Goal: Find specific page/section: Find specific page/section

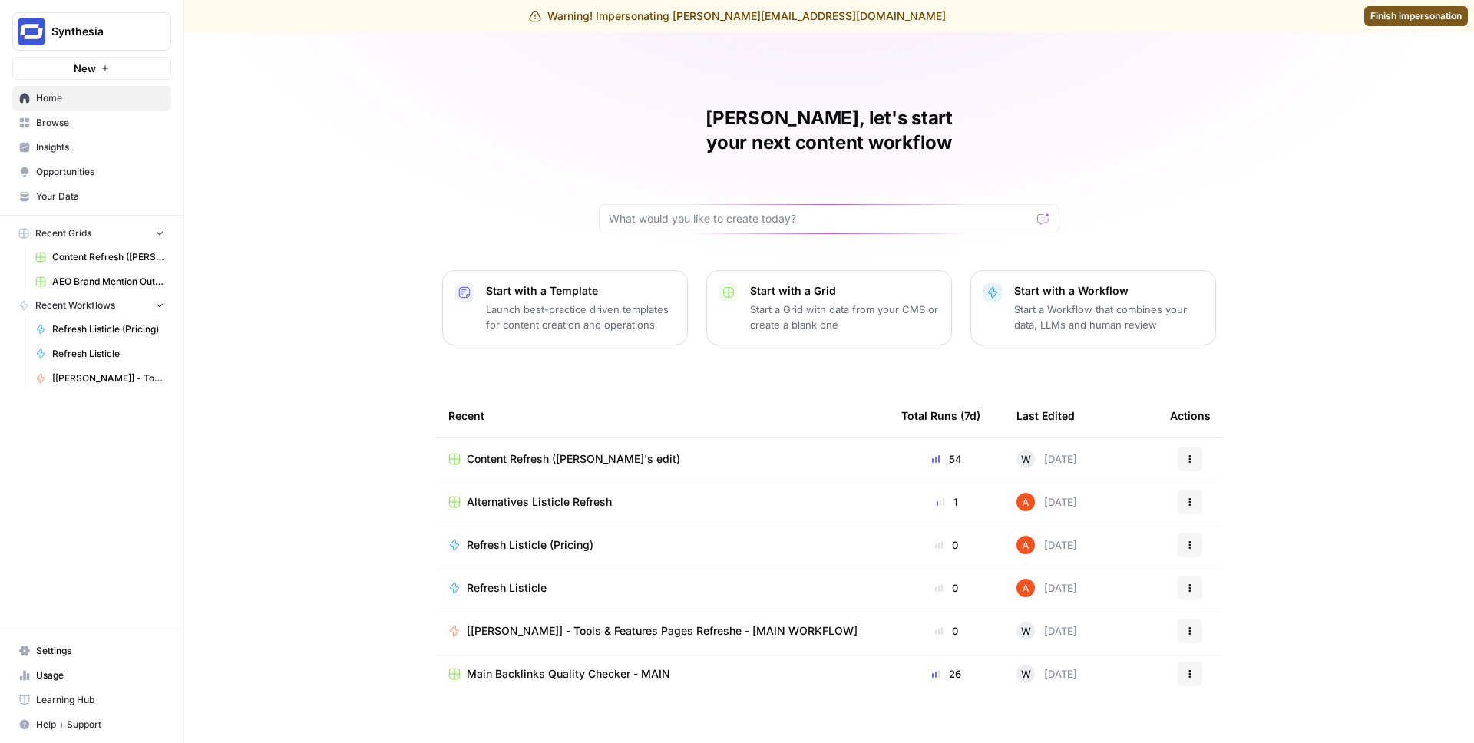
click at [88, 145] on span "Insights" at bounding box center [100, 148] width 128 height 14
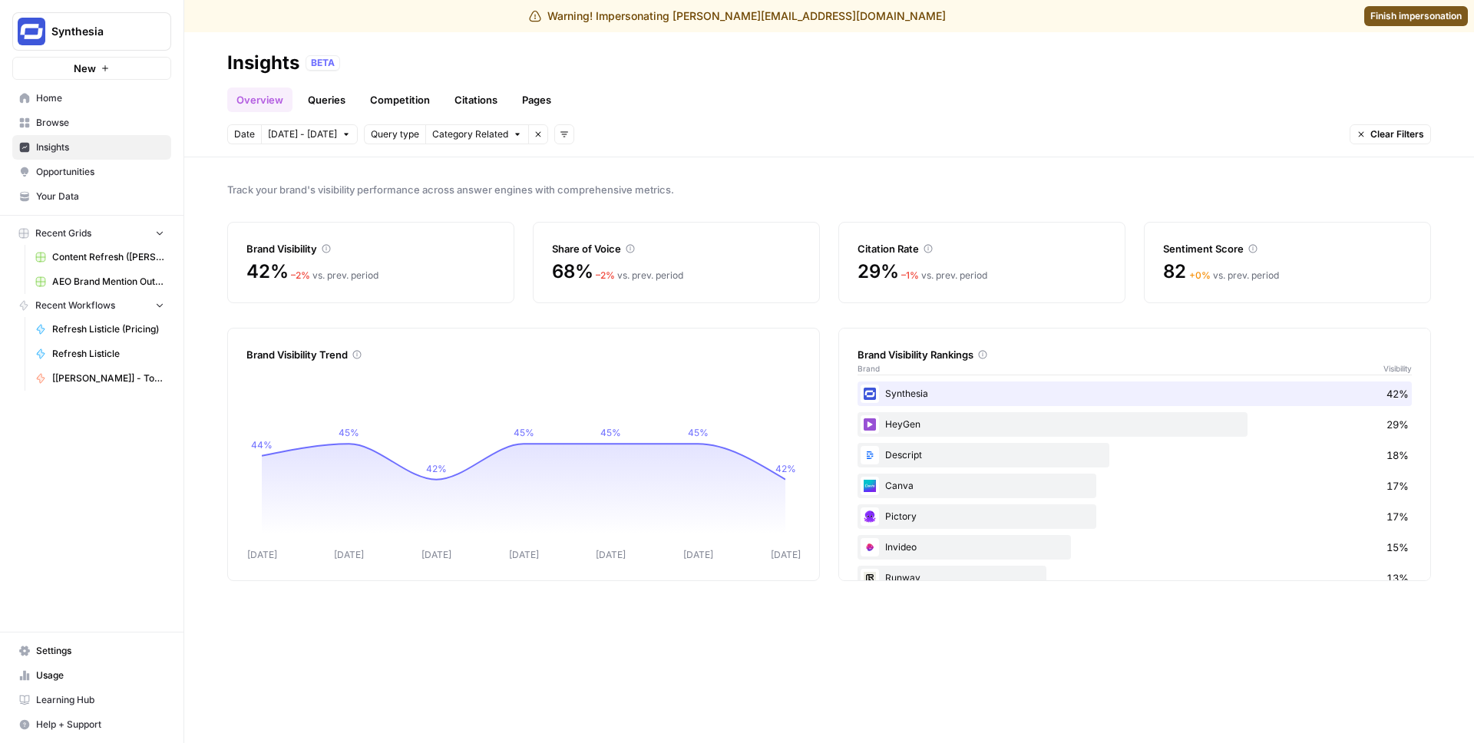
click at [94, 114] on link "Browse" at bounding box center [91, 123] width 159 height 25
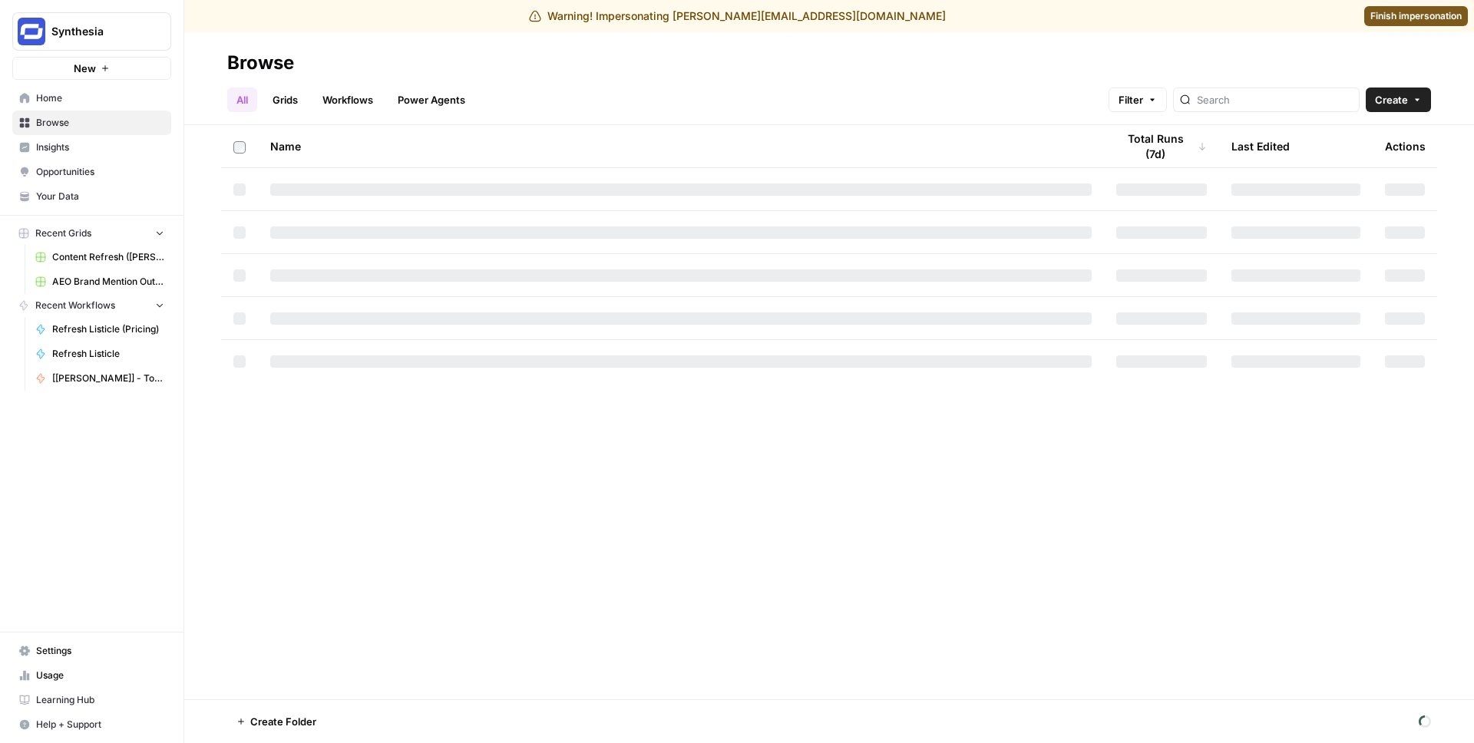
click at [133, 101] on span "Home" at bounding box center [100, 98] width 128 height 14
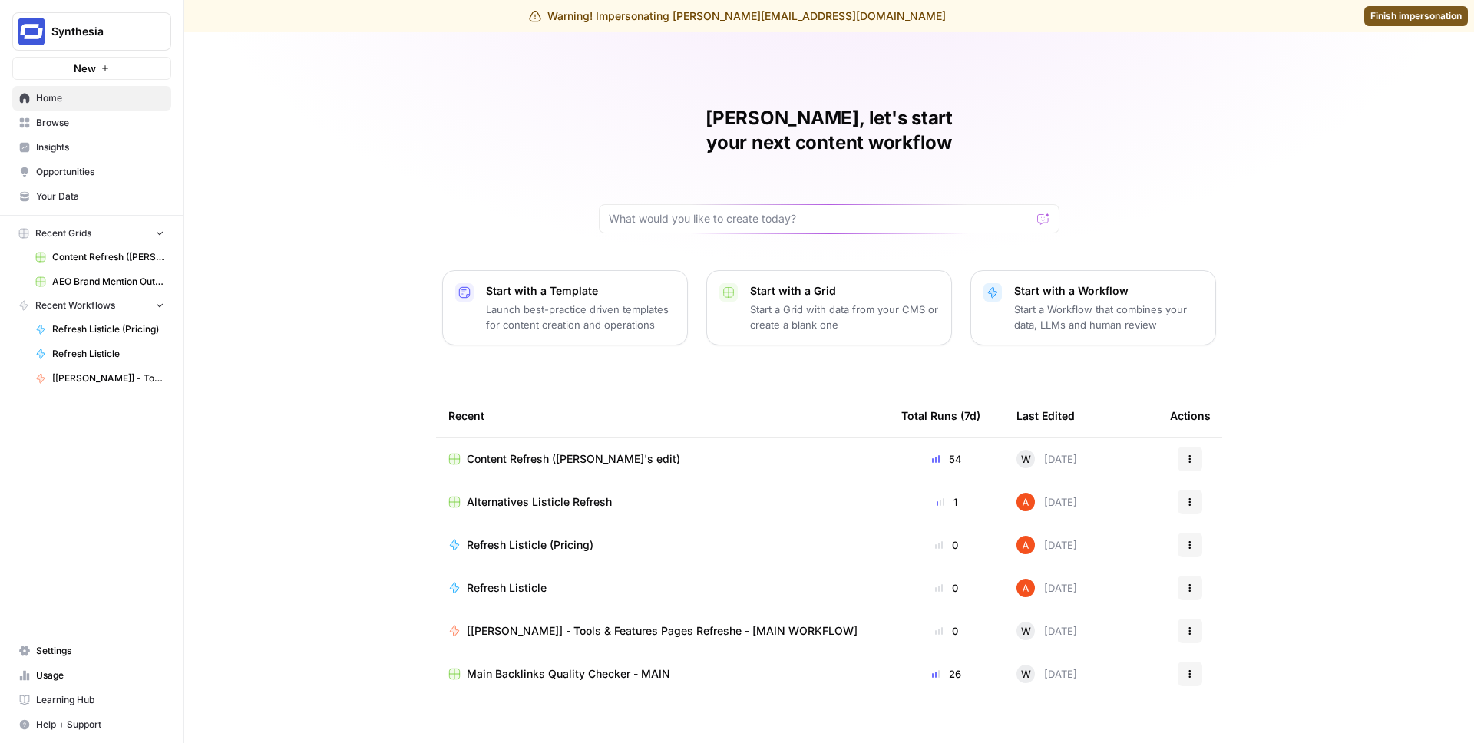
click at [525, 451] on span "Content Refresh ([PERSON_NAME]'s edit)" at bounding box center [573, 458] width 213 height 15
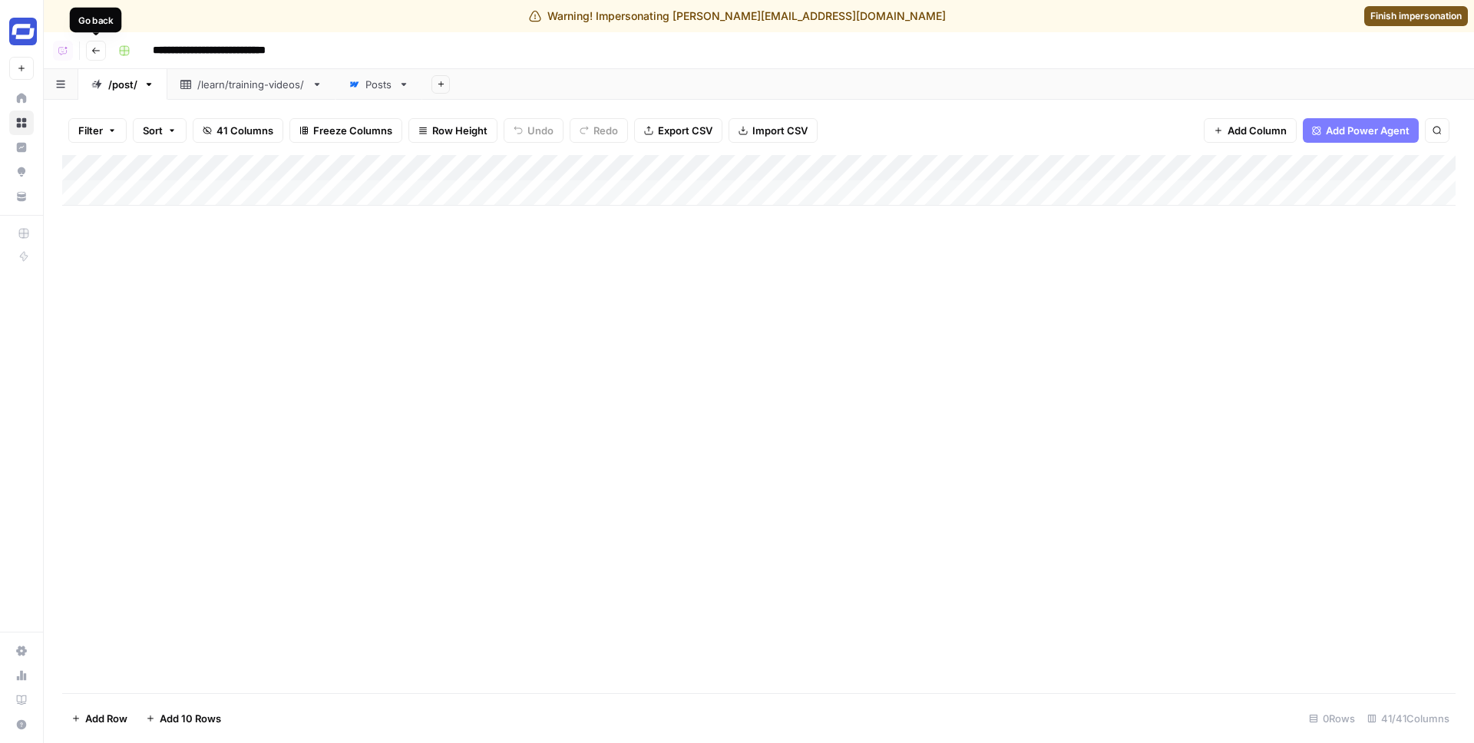
click at [91, 46] on icon "button" at bounding box center [95, 50] width 9 height 9
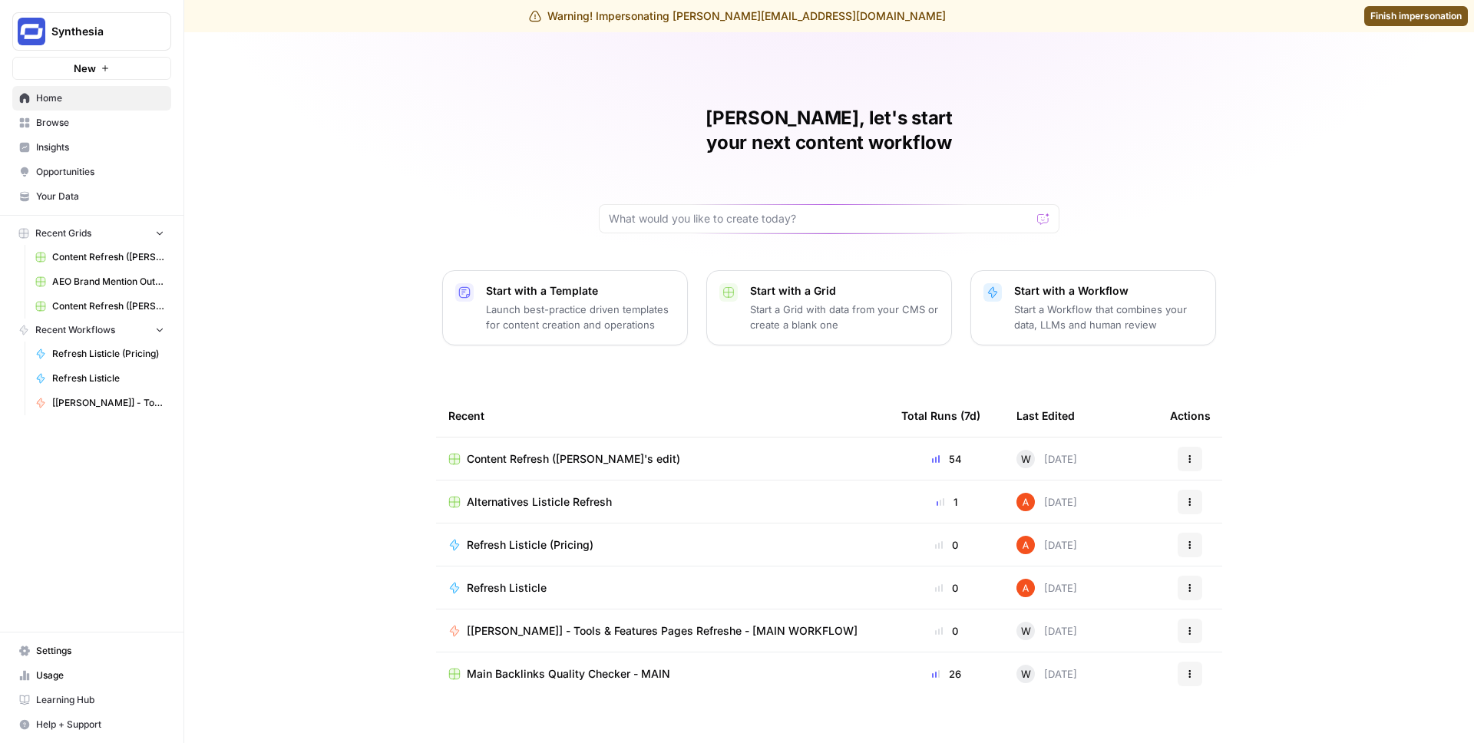
click at [1413, 16] on span "Finish impersonation" at bounding box center [1416, 16] width 91 height 14
